Goal: Find specific page/section: Find specific page/section

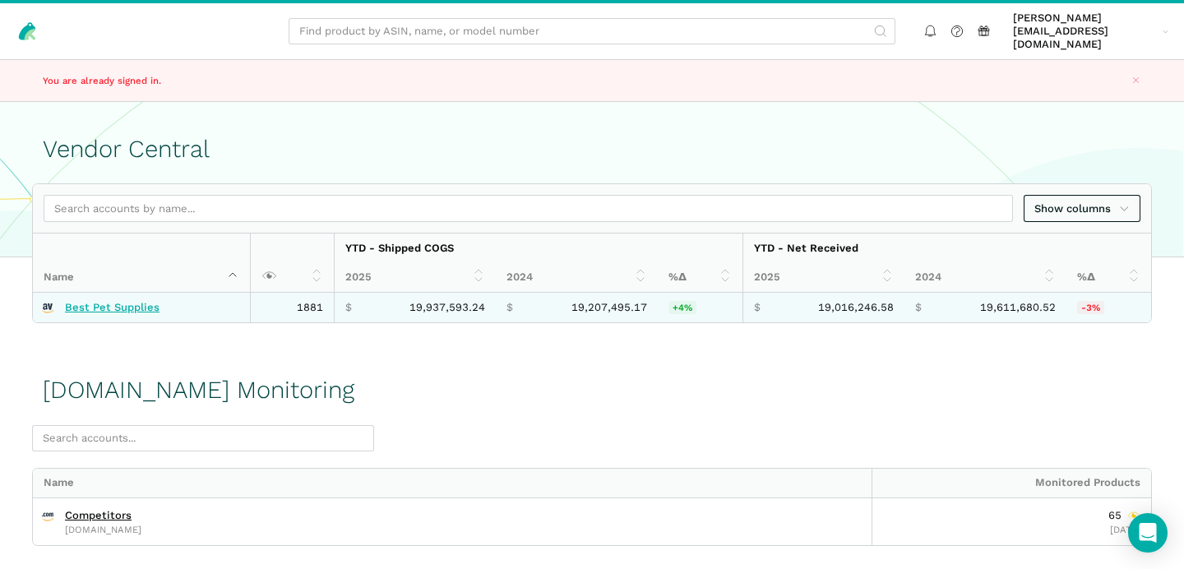
click at [121, 301] on link "Best Pet Supplies" at bounding box center [112, 307] width 95 height 13
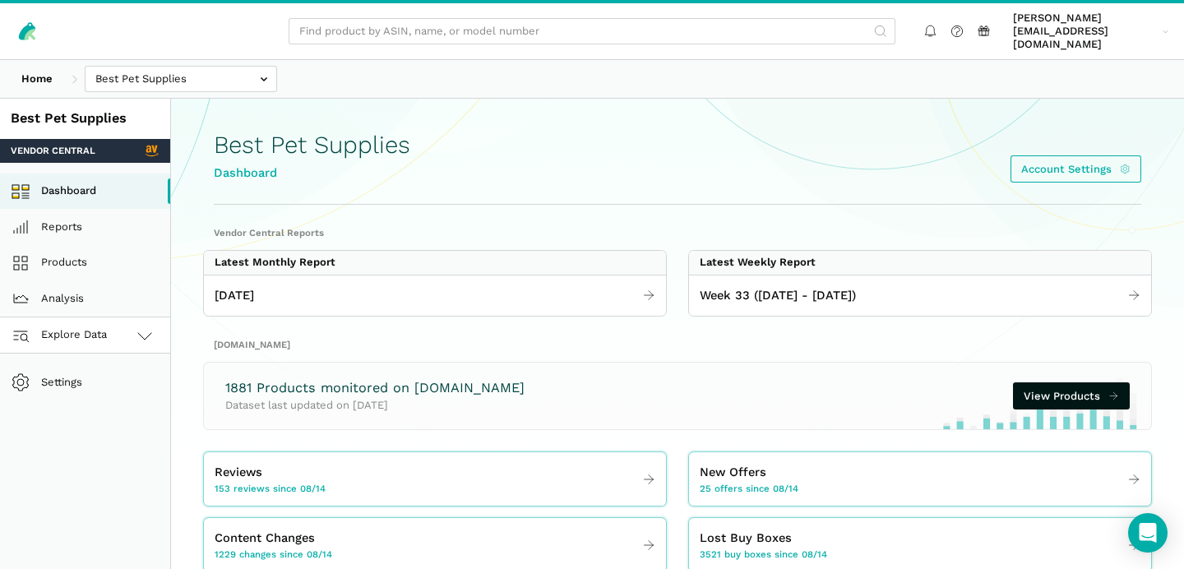
click at [124, 326] on link "Explore Data" at bounding box center [85, 335] width 170 height 36
click at [101, 400] on link "[DOMAIN_NAME]" at bounding box center [85, 408] width 170 height 36
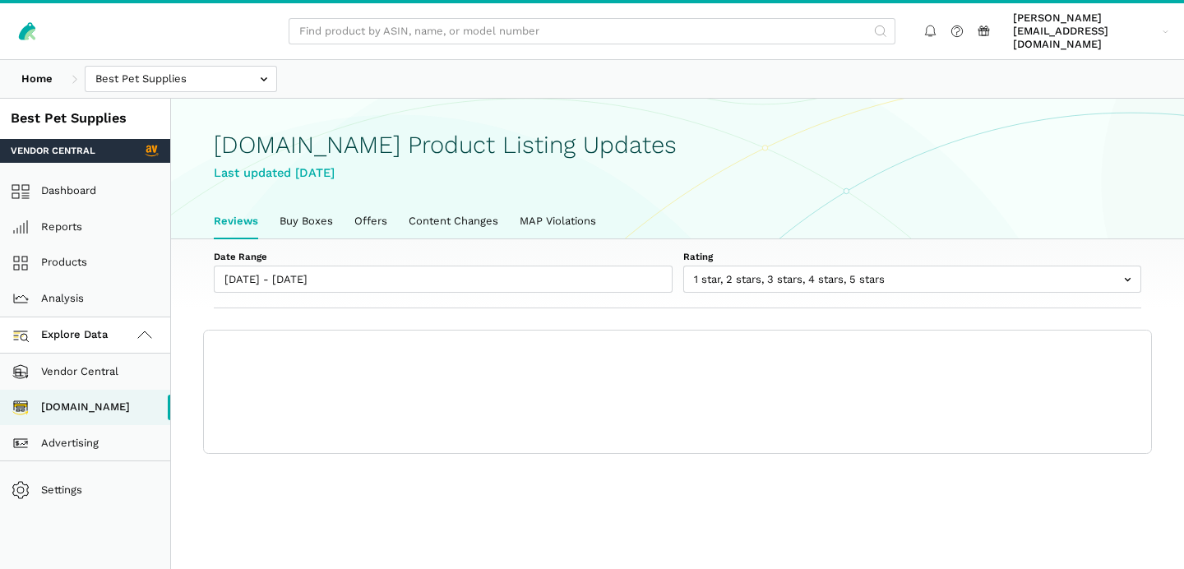
scroll to position [5, 0]
